Goal: Task Accomplishment & Management: Use online tool/utility

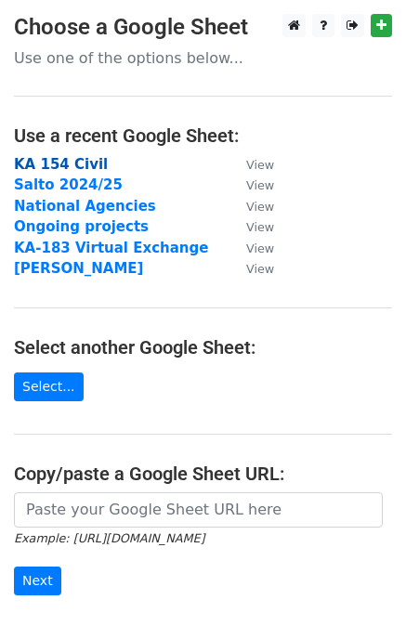
click at [85, 162] on strong "KA 154 Civil" at bounding box center [61, 164] width 94 height 17
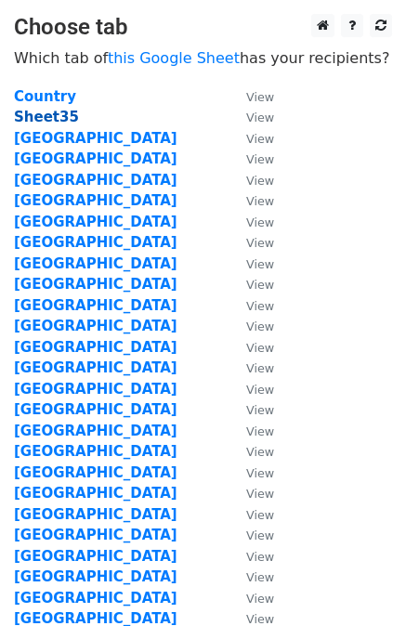
click at [51, 123] on strong "Sheet35" at bounding box center [46, 117] width 65 height 17
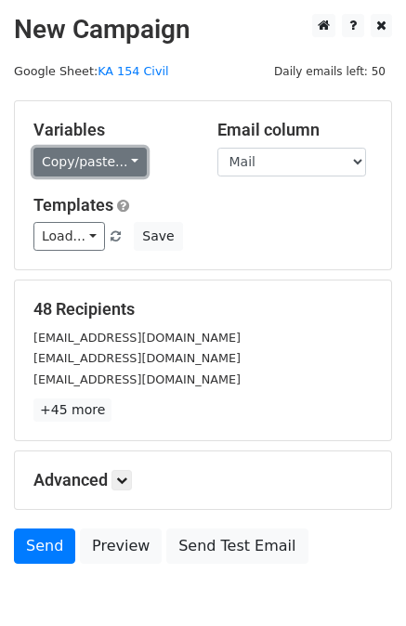
click at [111, 154] on link "Copy/paste..." at bounding box center [89, 162] width 113 height 29
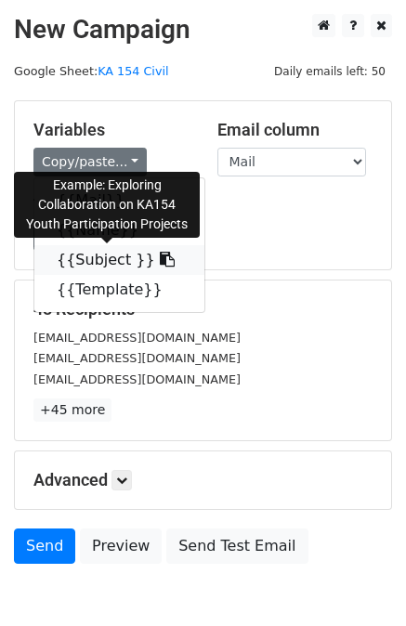
click at [79, 259] on link "{{Subject }}" at bounding box center [119, 260] width 170 height 30
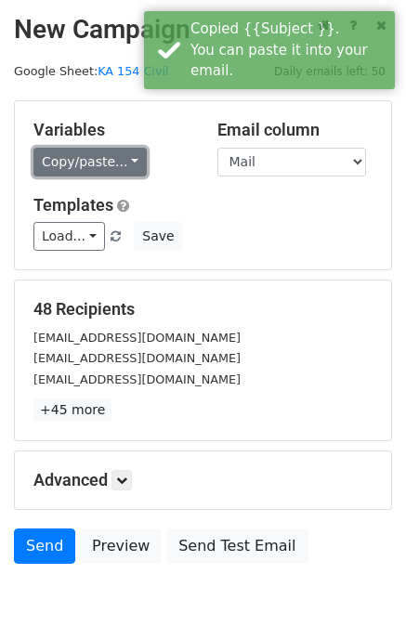
click at [100, 168] on link "Copy/paste..." at bounding box center [89, 162] width 113 height 29
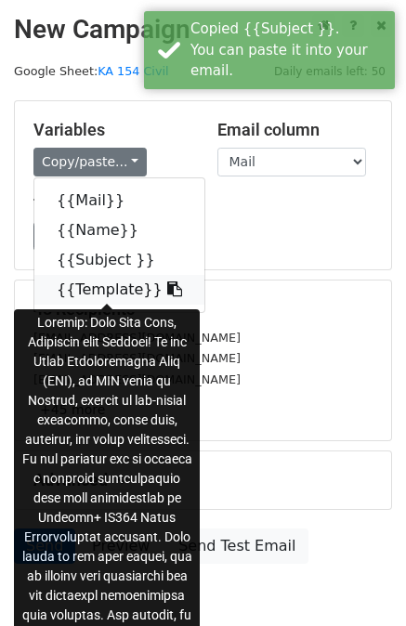
click at [116, 287] on link "{{Template}}" at bounding box center [119, 290] width 170 height 30
